Goal: Find specific page/section: Find specific page/section

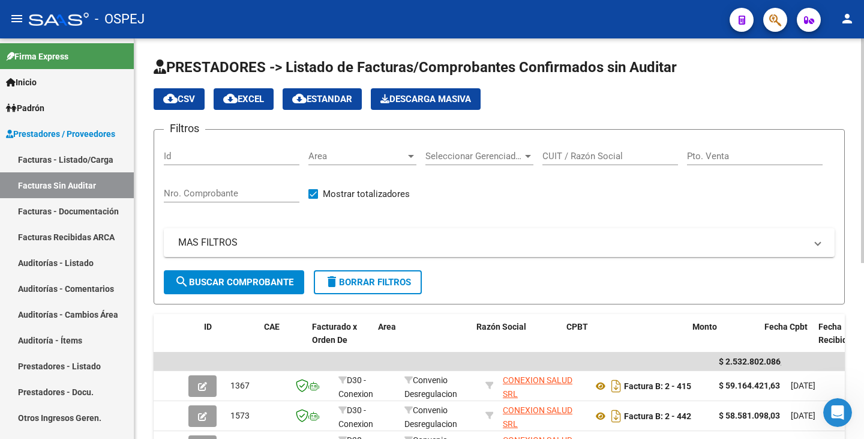
scroll to position [2, 0]
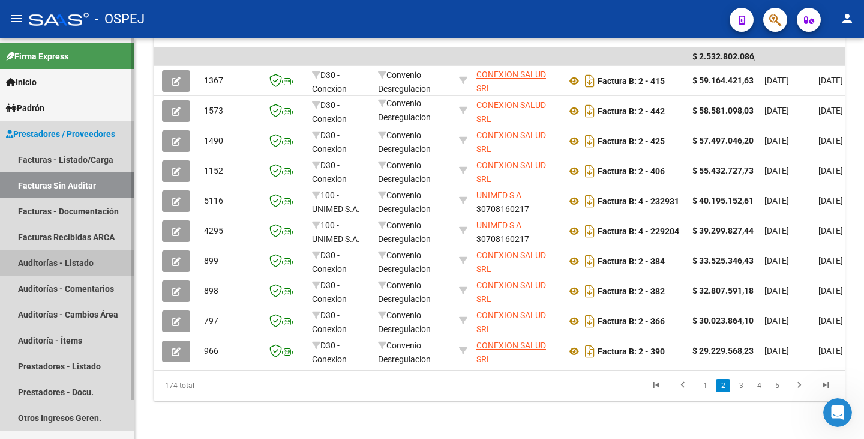
click at [37, 254] on link "Auditorías - Listado" at bounding box center [67, 263] width 134 height 26
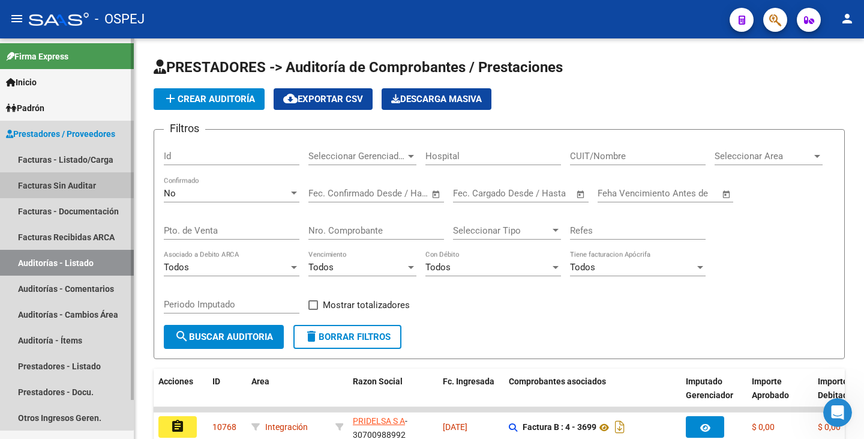
click at [54, 189] on link "Facturas Sin Auditar" at bounding box center [67, 185] width 134 height 26
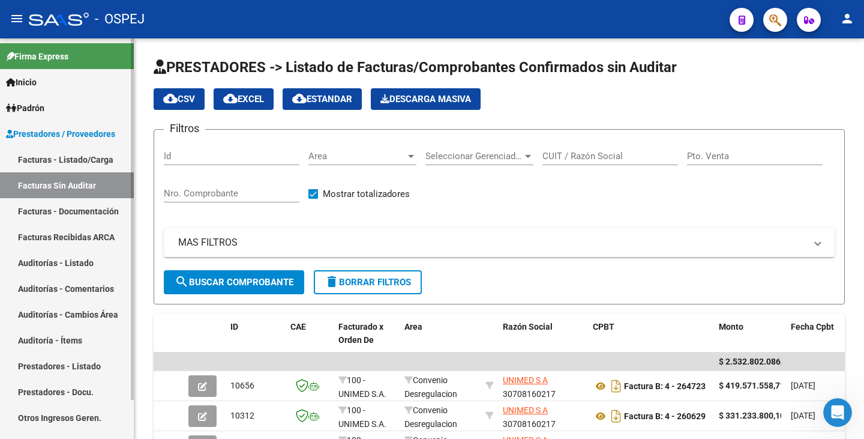
click at [60, 262] on link "Auditorías - Listado" at bounding box center [67, 263] width 134 height 26
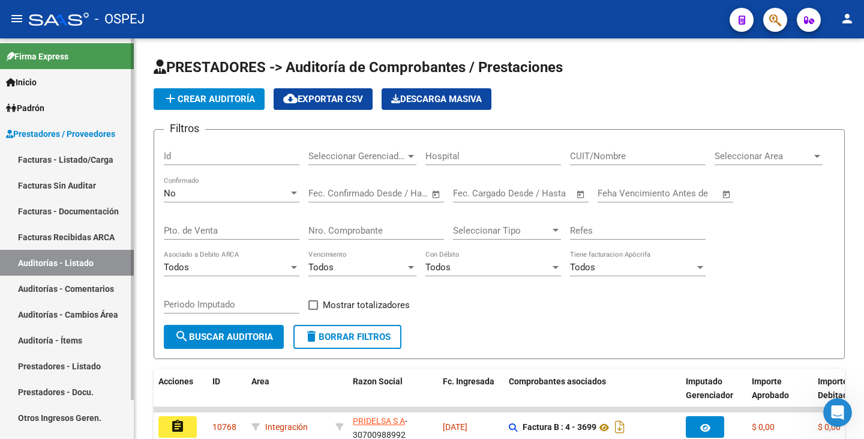
click at [77, 190] on link "Facturas Sin Auditar" at bounding box center [67, 185] width 134 height 26
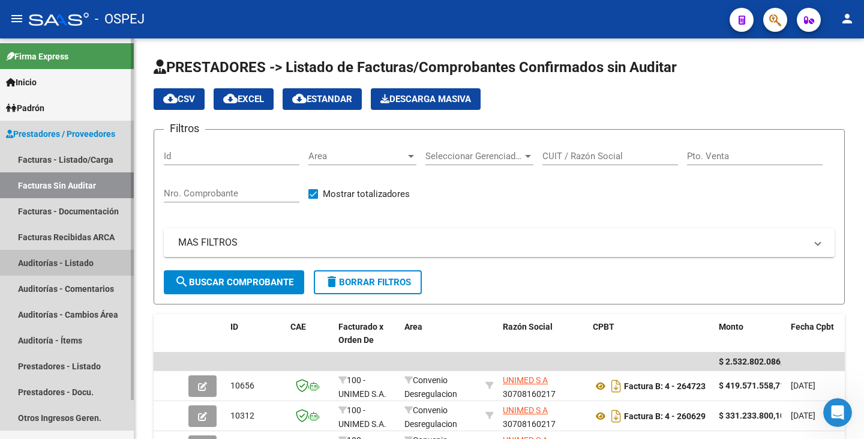
click at [39, 265] on link "Auditorías - Listado" at bounding box center [67, 263] width 134 height 26
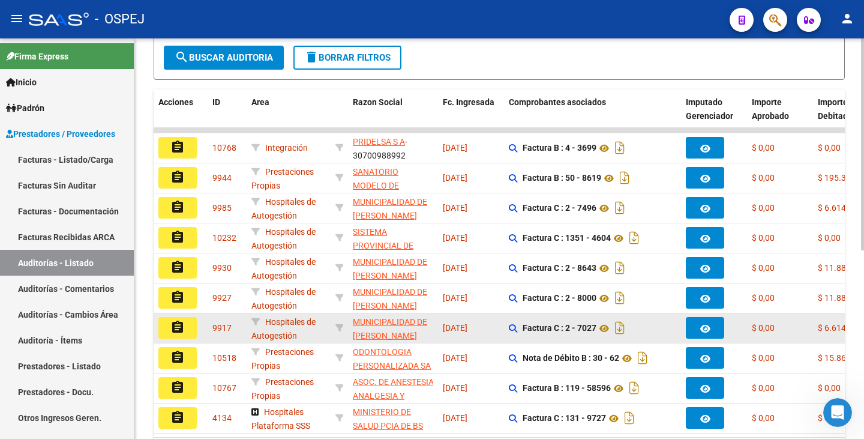
scroll to position [300, 0]
